Goal: Transaction & Acquisition: Purchase product/service

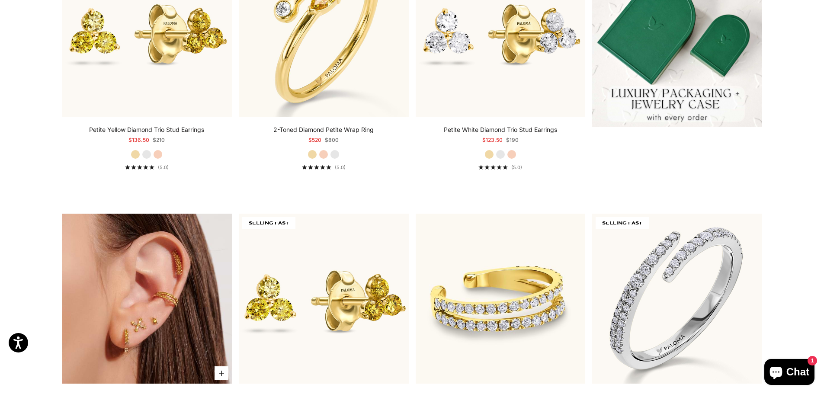
scroll to position [476, 0]
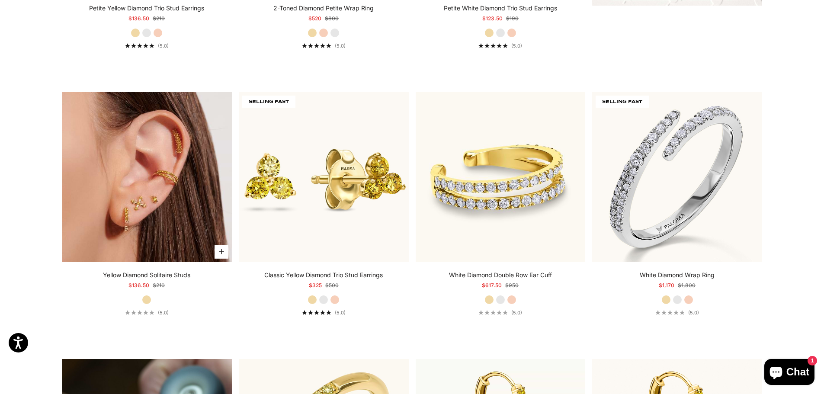
click at [219, 254] on icon "button" at bounding box center [221, 251] width 5 height 5
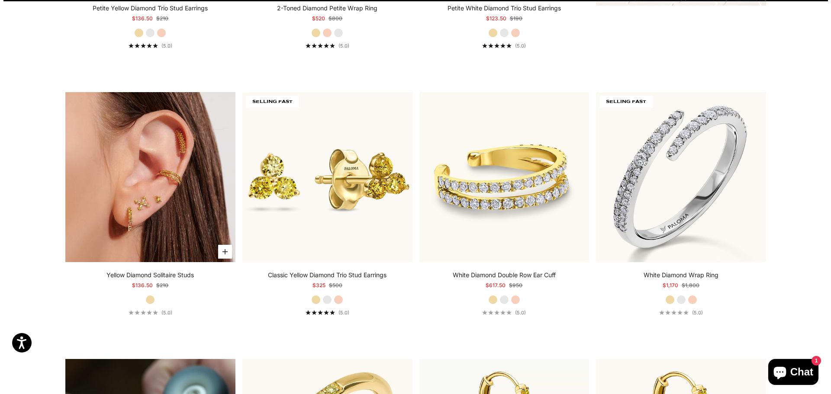
scroll to position [477, 0]
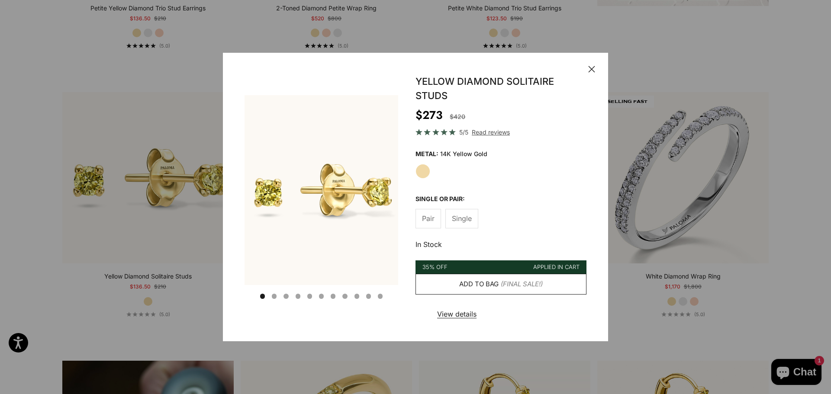
click at [504, 284] on span "(Final Sale!)" at bounding box center [522, 284] width 42 height 11
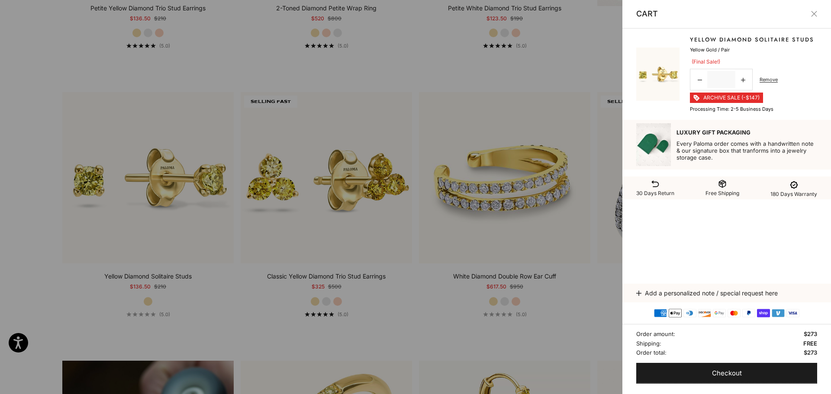
click at [817, 12] on button "Close" at bounding box center [814, 14] width 6 height 6
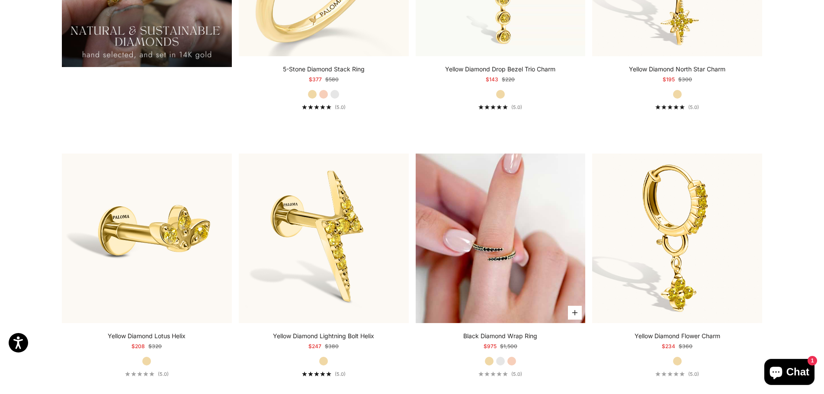
scroll to position [952, 0]
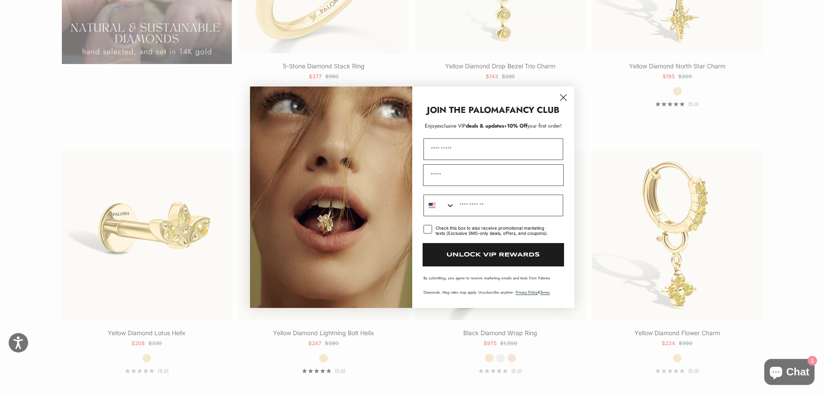
click at [562, 101] on circle "Close dialog" at bounding box center [563, 97] width 14 height 14
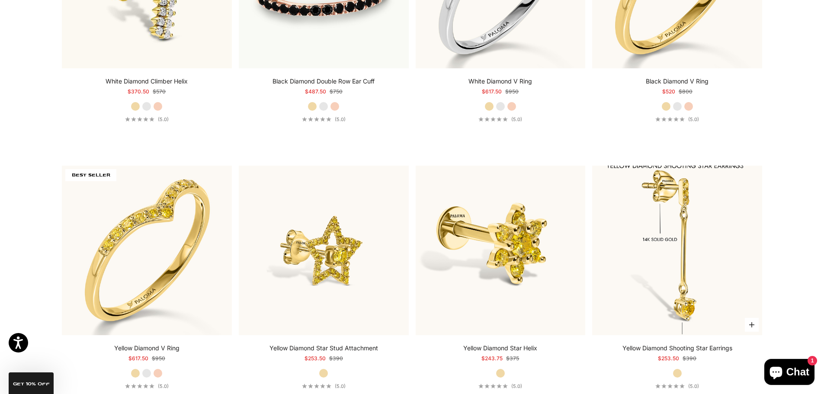
scroll to position [2293, 0]
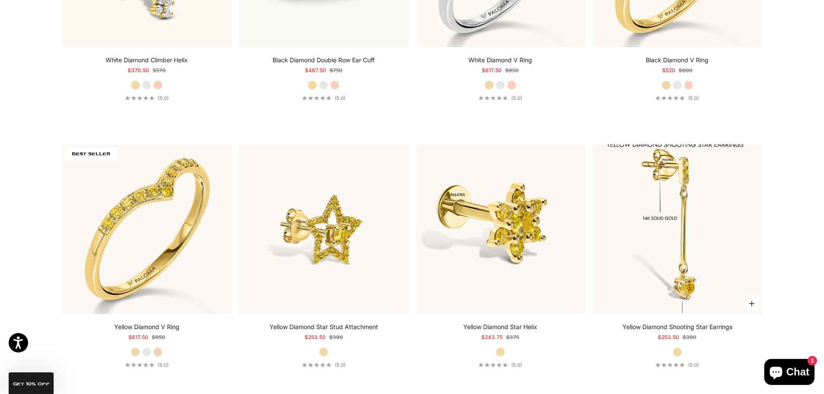
click at [750, 302] on icon "button" at bounding box center [751, 303] width 5 height 5
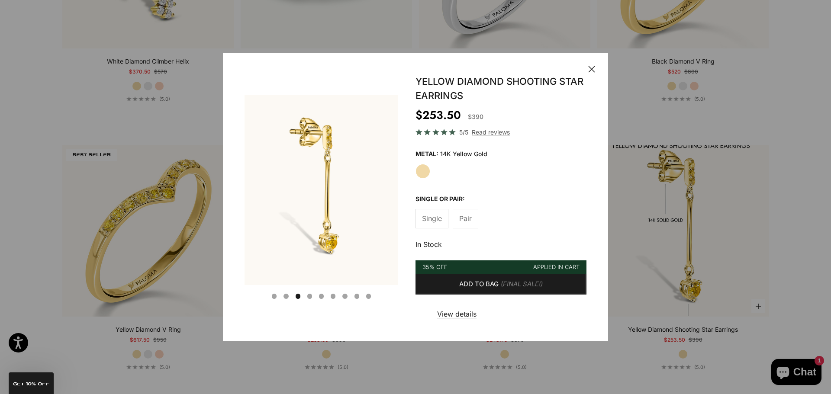
scroll to position [0, 328]
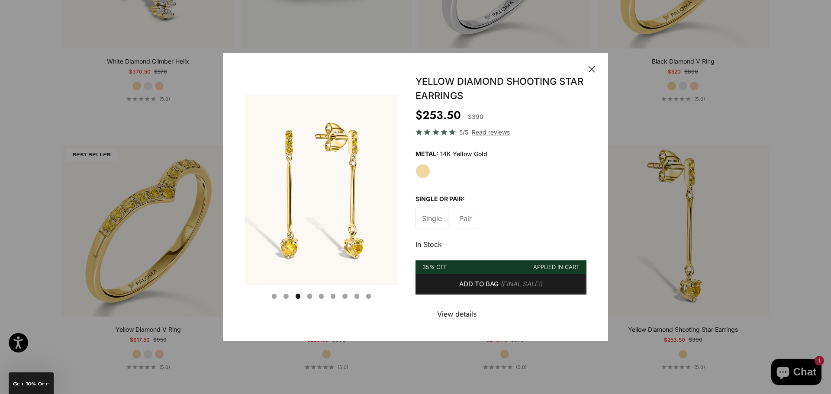
click at [467, 220] on span "Pair" at bounding box center [465, 218] width 13 height 11
click at [440, 218] on span "Single" at bounding box center [432, 218] width 20 height 11
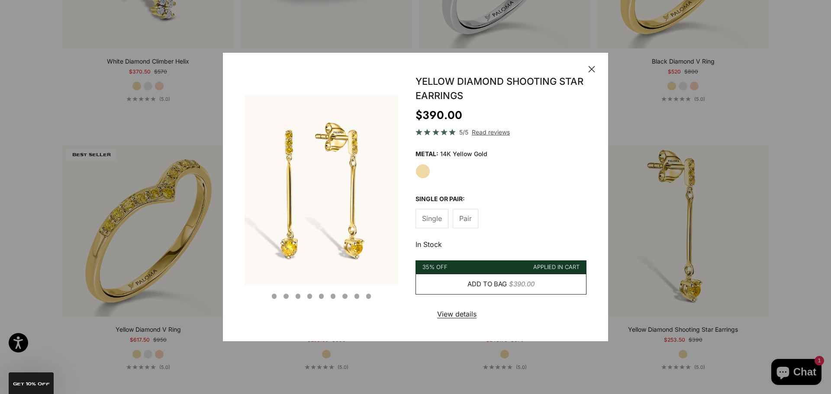
click at [515, 287] on span "$390.00" at bounding box center [522, 284] width 26 height 11
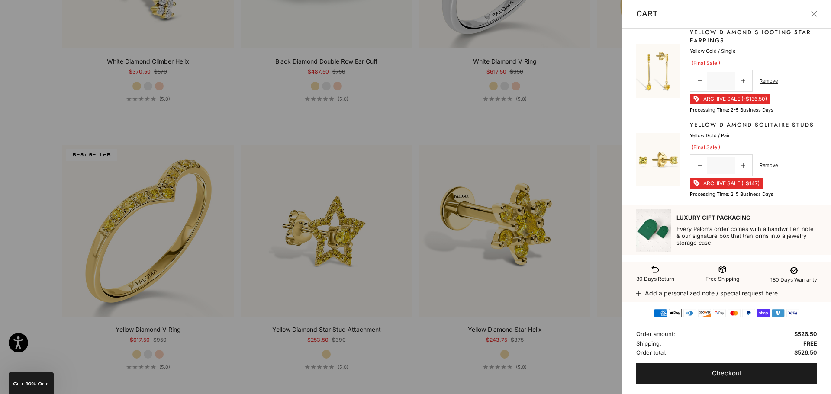
scroll to position [0, 0]
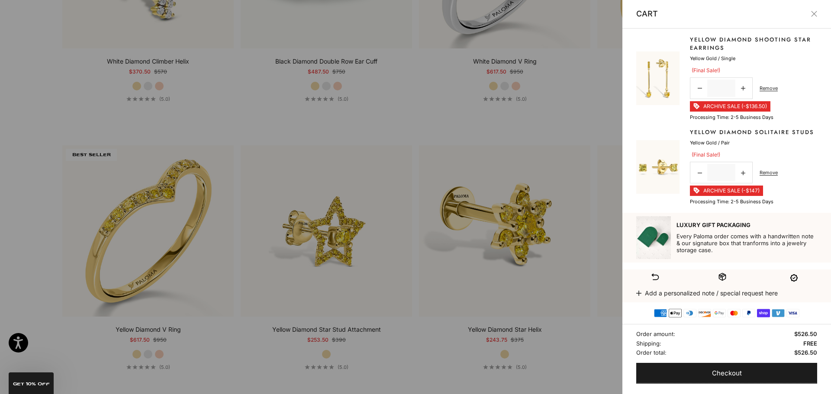
click at [812, 13] on button "Close" at bounding box center [814, 14] width 6 height 6
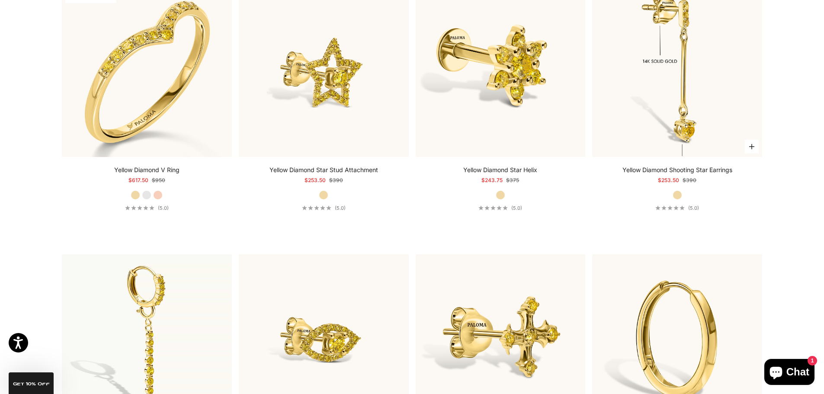
scroll to position [2423, 0]
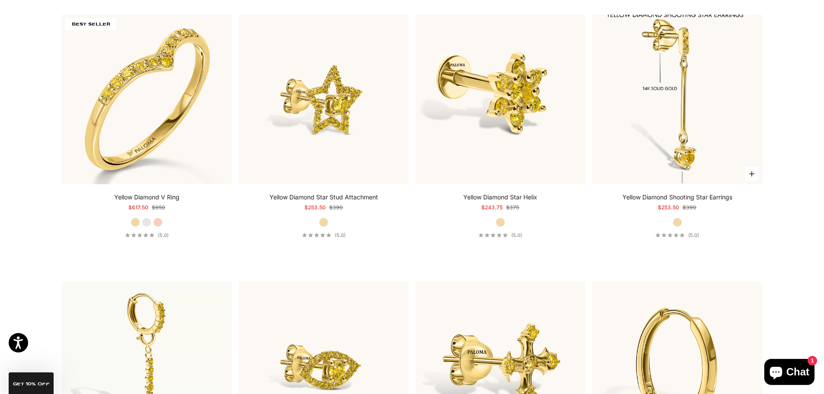
click at [701, 124] on img at bounding box center [677, 100] width 170 height 170
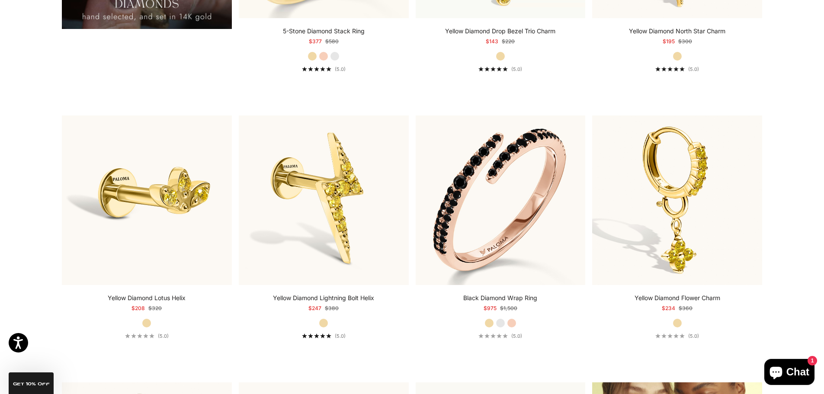
scroll to position [0, 0]
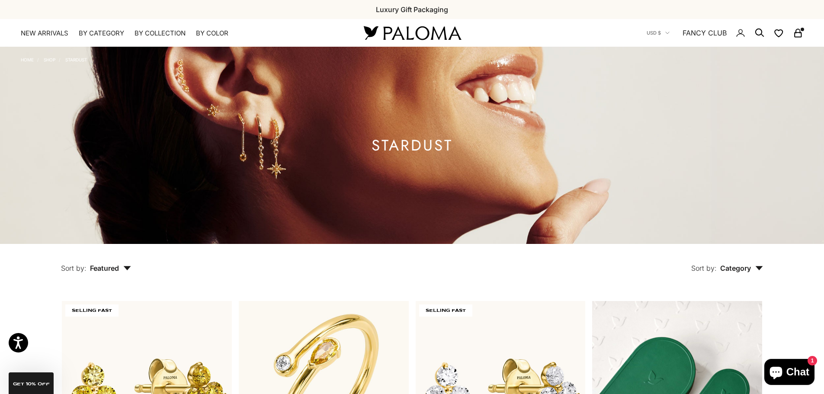
click at [798, 35] on icon "Secondary navigation" at bounding box center [798, 33] width 10 height 10
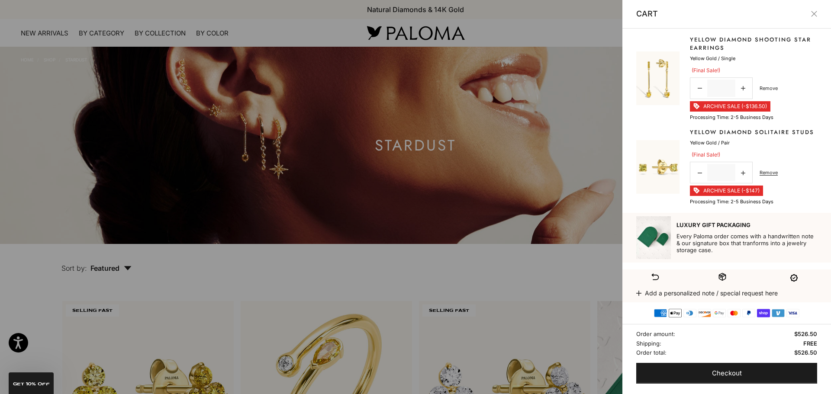
click at [764, 88] on link "Remove" at bounding box center [768, 88] width 18 height 8
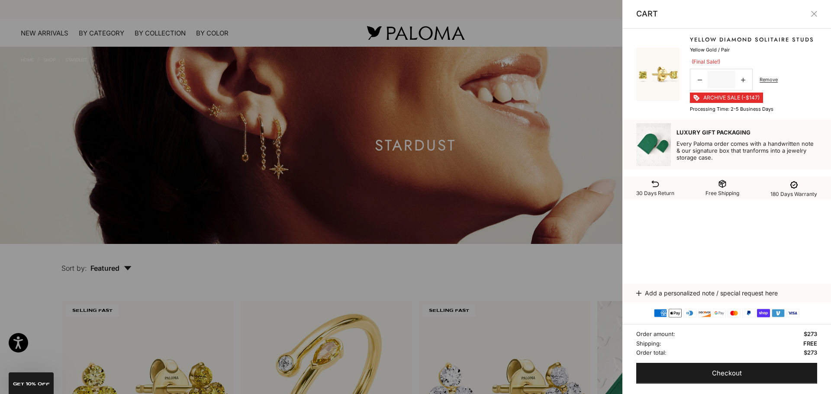
click at [769, 84] on line-item-quantity "Decrease quantity * Increase quantity Remove" at bounding box center [734, 80] width 88 height 22
click at [769, 80] on link "Remove" at bounding box center [768, 80] width 18 height 8
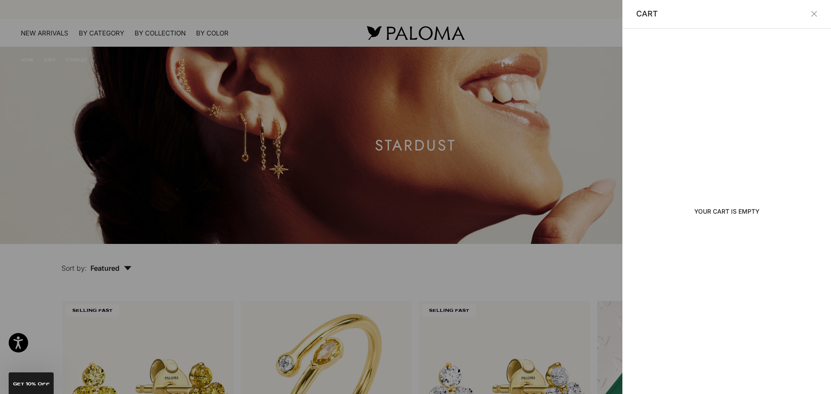
click at [812, 11] on button "Close" at bounding box center [814, 14] width 6 height 6
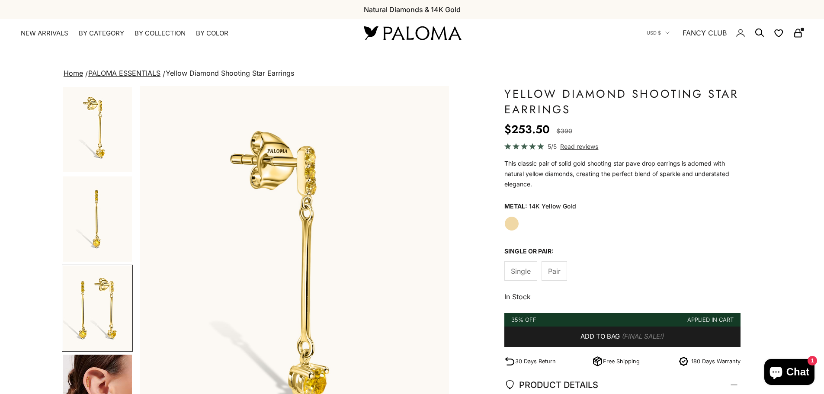
scroll to position [43, 0]
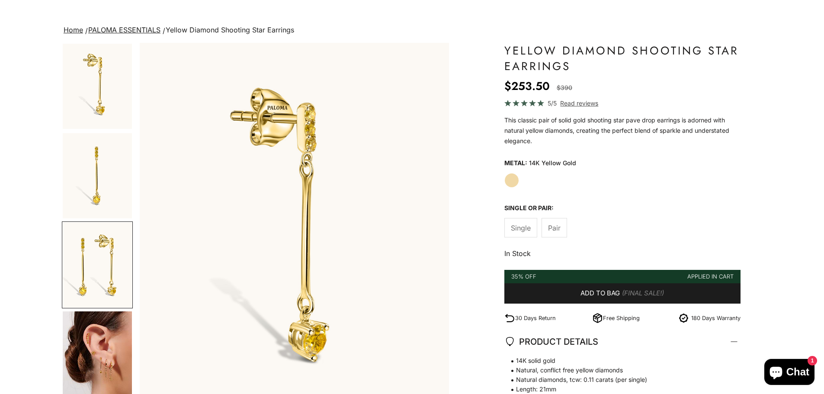
click at [105, 336] on img "Go to item 4" at bounding box center [97, 354] width 69 height 86
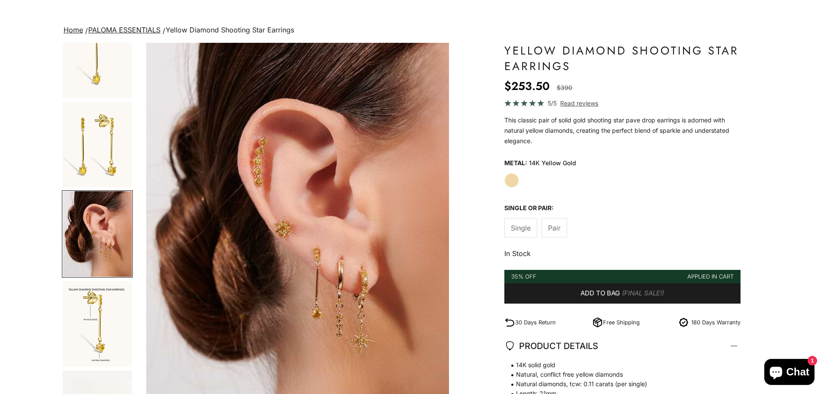
scroll to position [0, 959]
